Goal: Check status

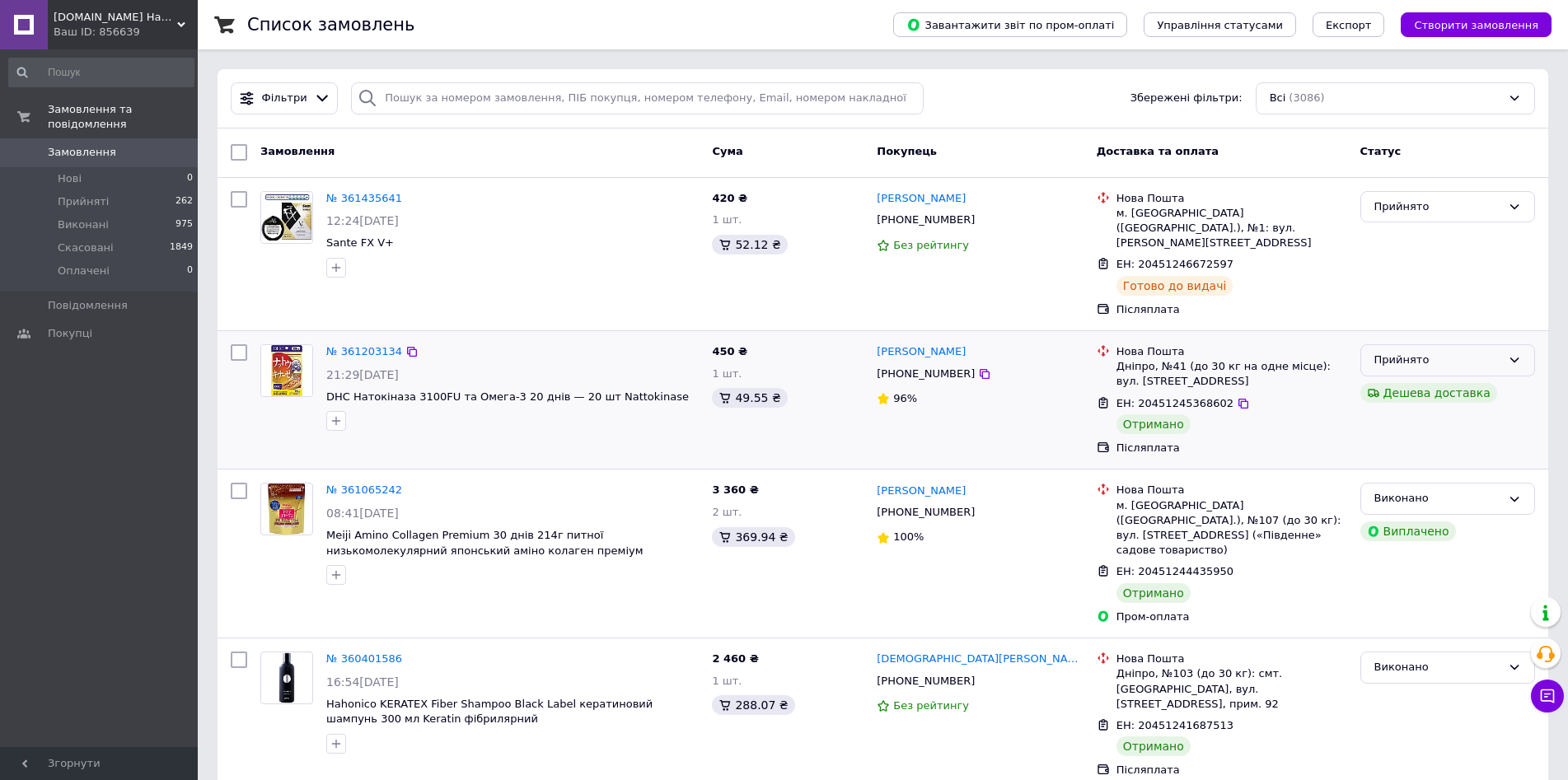
click at [1485, 352] on div "Прийнято" at bounding box center [1438, 361] width 127 height 17
click at [1429, 380] on li "Виконано" at bounding box center [1448, 394] width 173 height 30
